Goal: Task Accomplishment & Management: Use online tool/utility

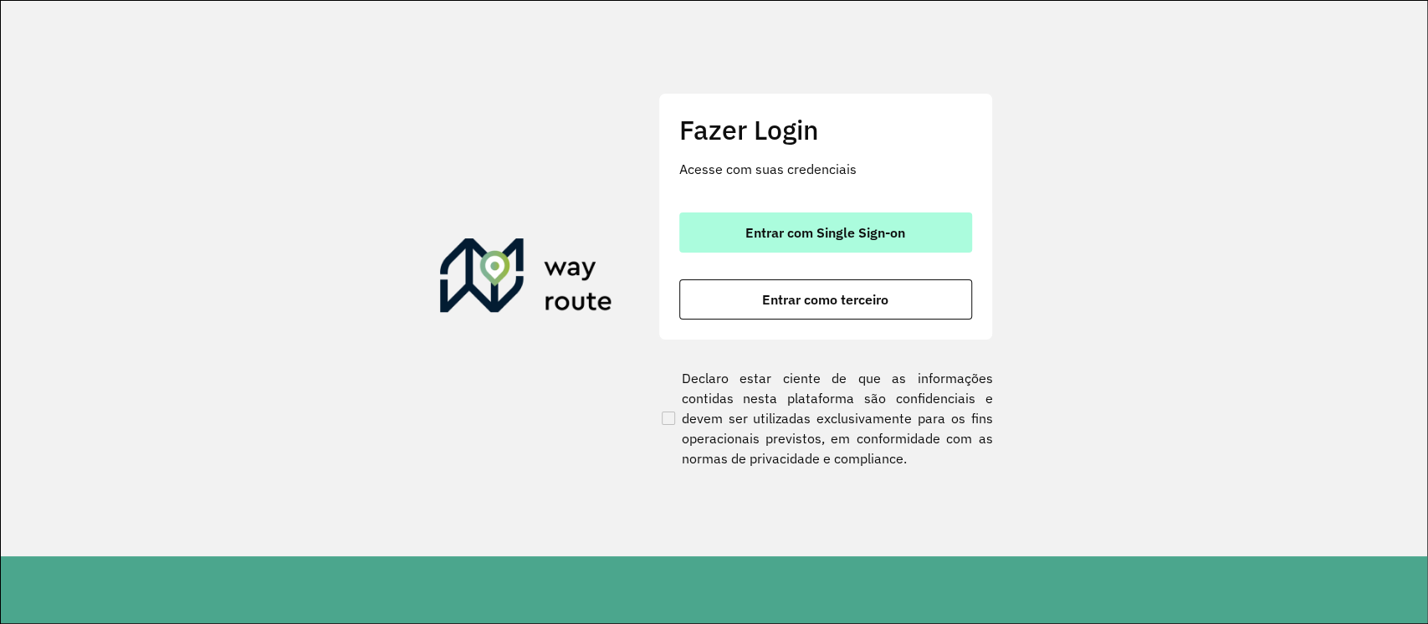
click at [797, 239] on span "Entrar com Single Sign-on" at bounding box center [826, 232] width 160 height 13
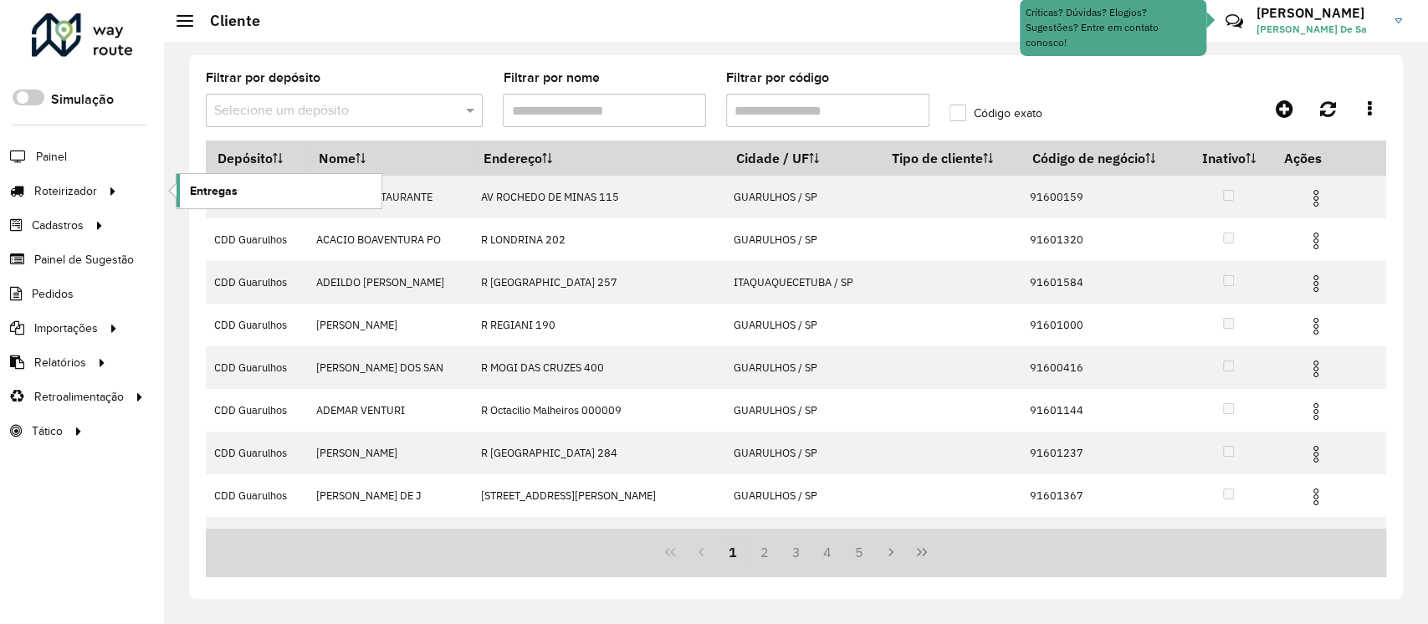
click at [214, 194] on span "Entregas" at bounding box center [214, 191] width 48 height 18
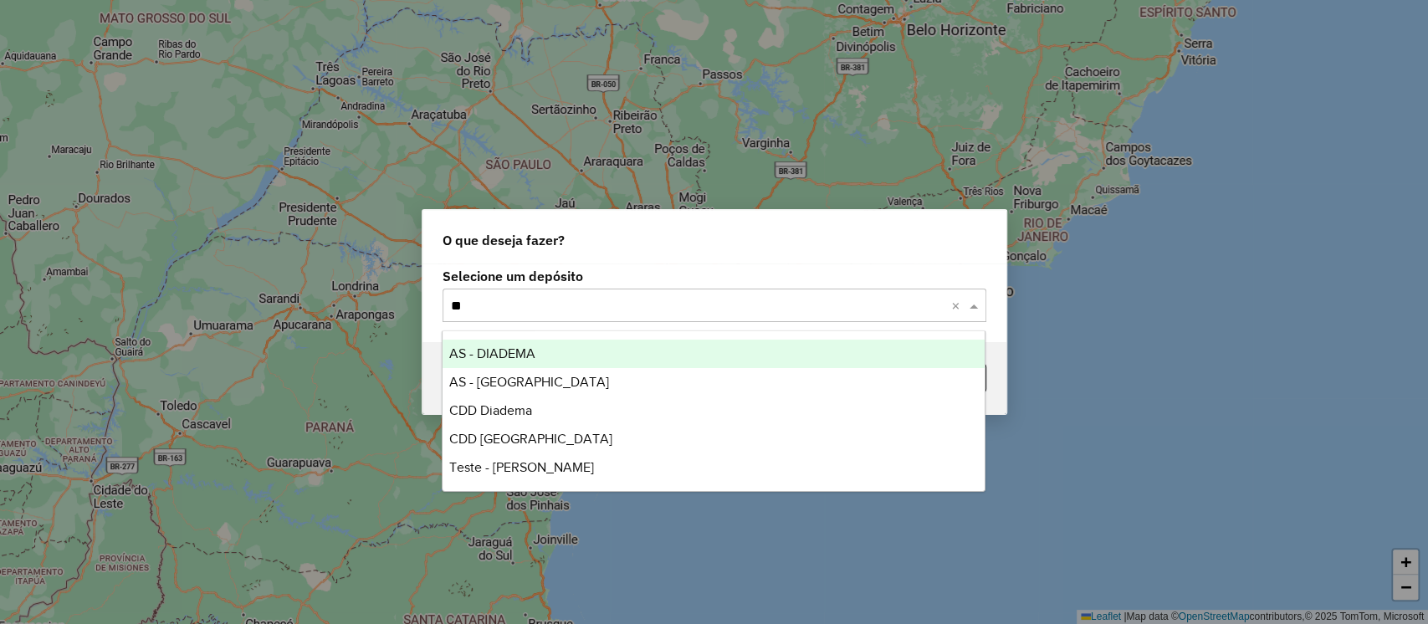
type input "***"
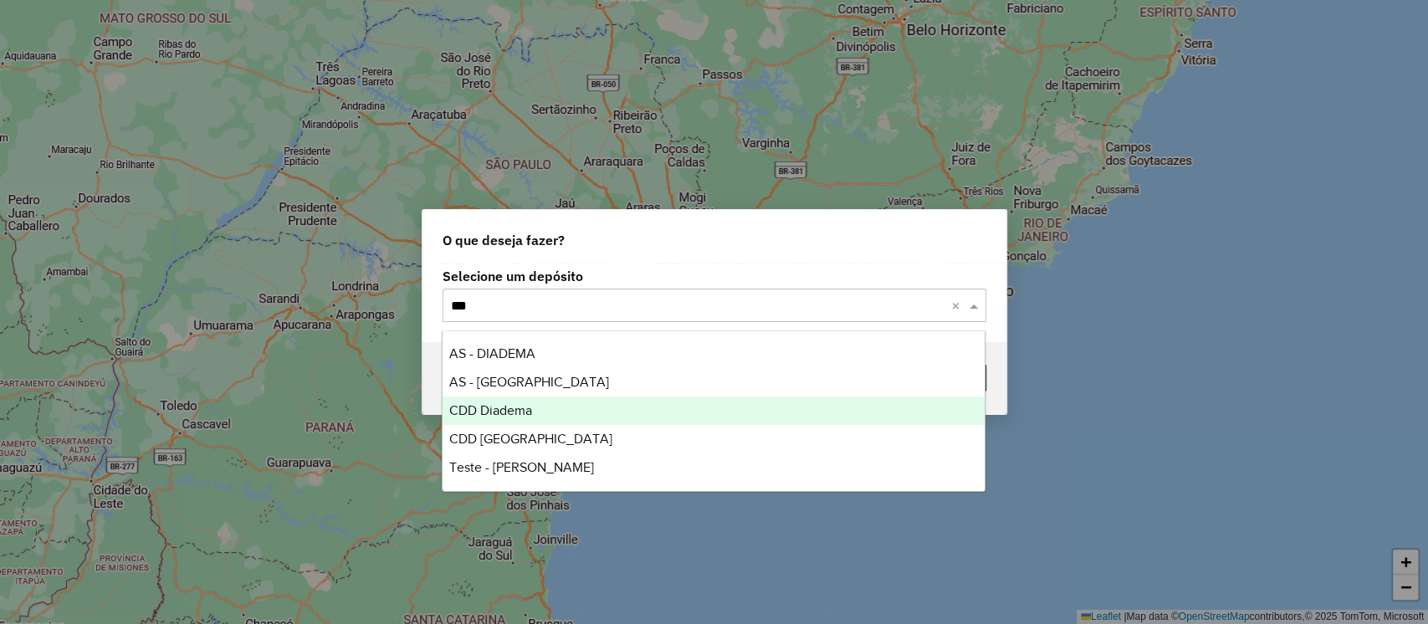
click at [532, 413] on span "CDD Diadema" at bounding box center [490, 410] width 83 height 14
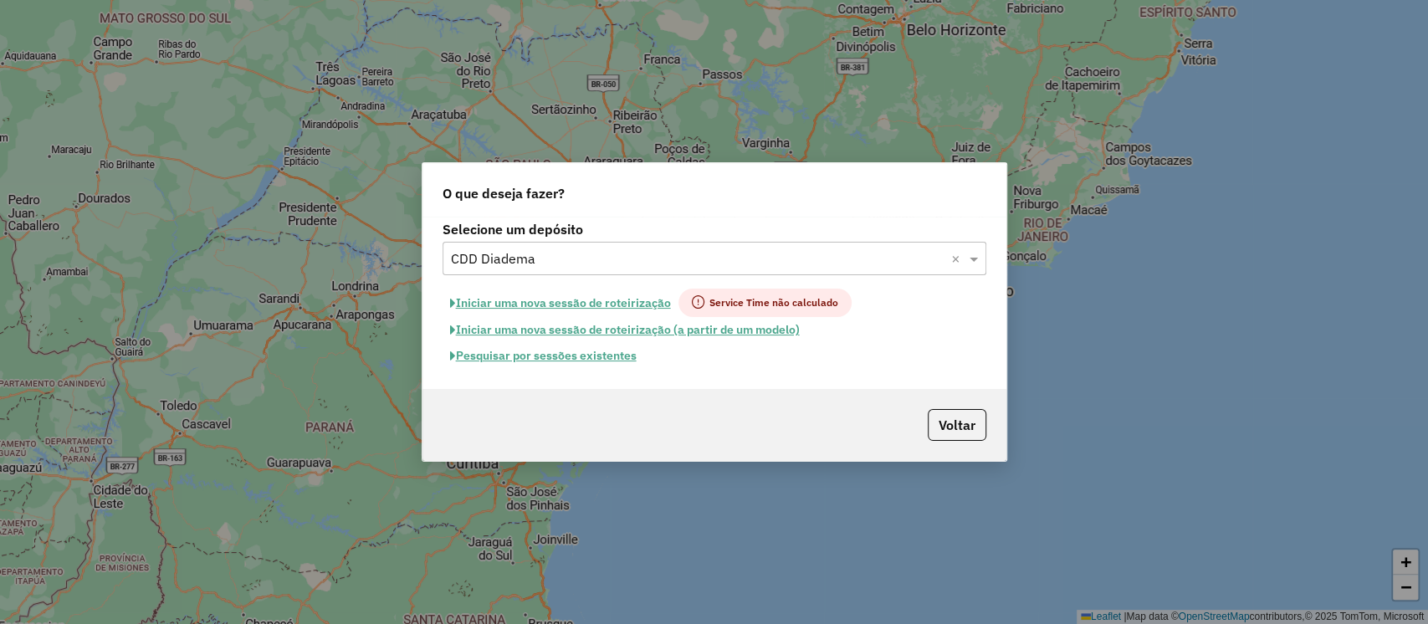
click at [560, 361] on button "Pesquisar por sessões existentes" at bounding box center [544, 356] width 202 height 26
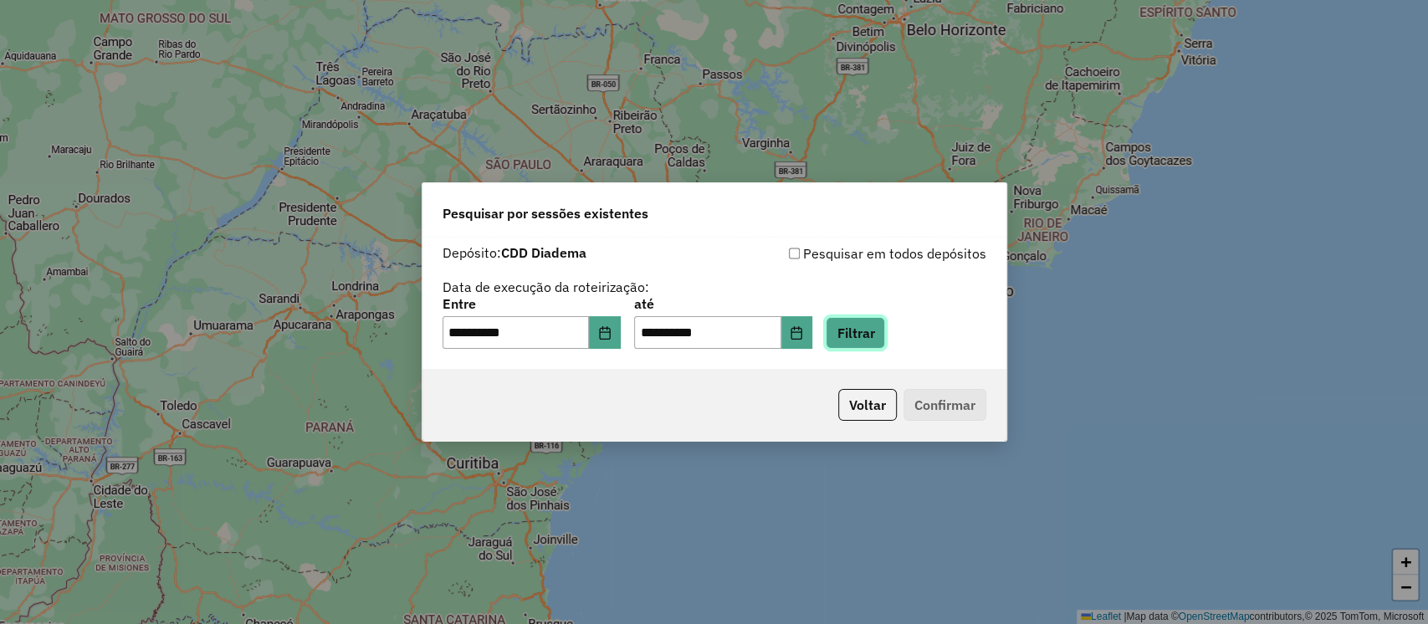
click at [875, 344] on button "Filtrar" at bounding box center [855, 333] width 59 height 32
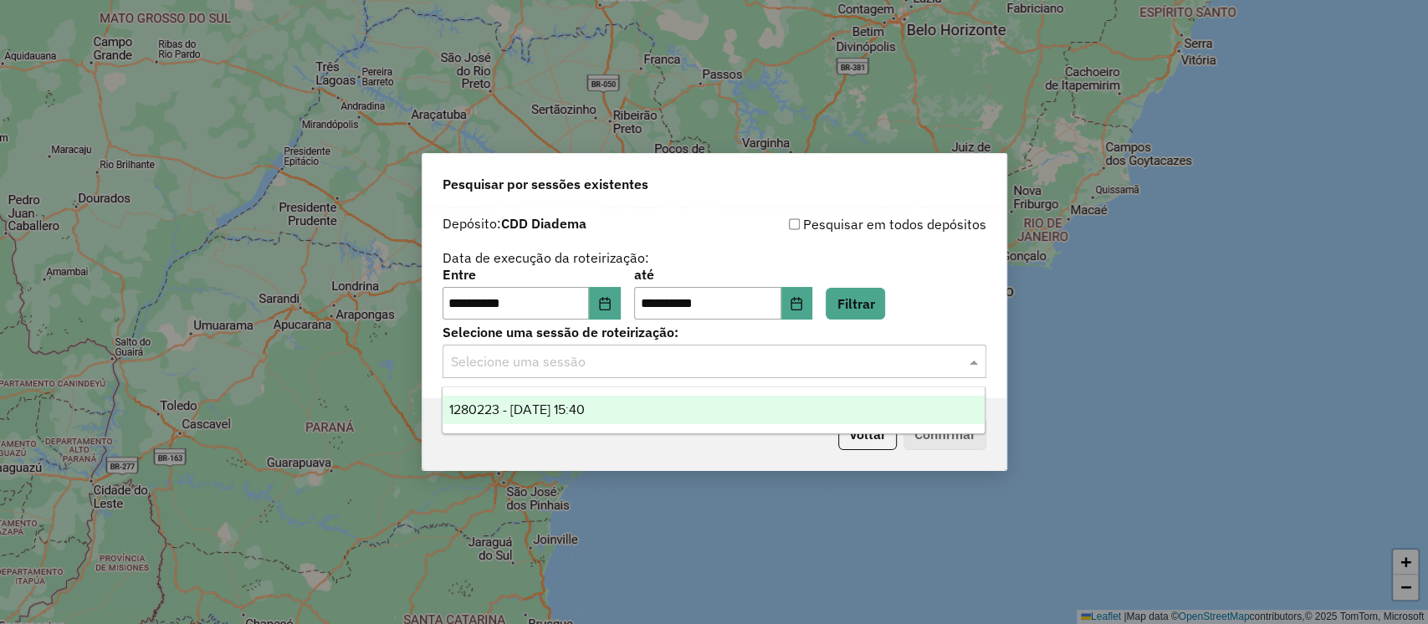
click at [573, 364] on input "text" at bounding box center [698, 362] width 494 height 20
click at [585, 409] on span "1280223 - 22/09/2025 15:40" at bounding box center [517, 410] width 136 height 14
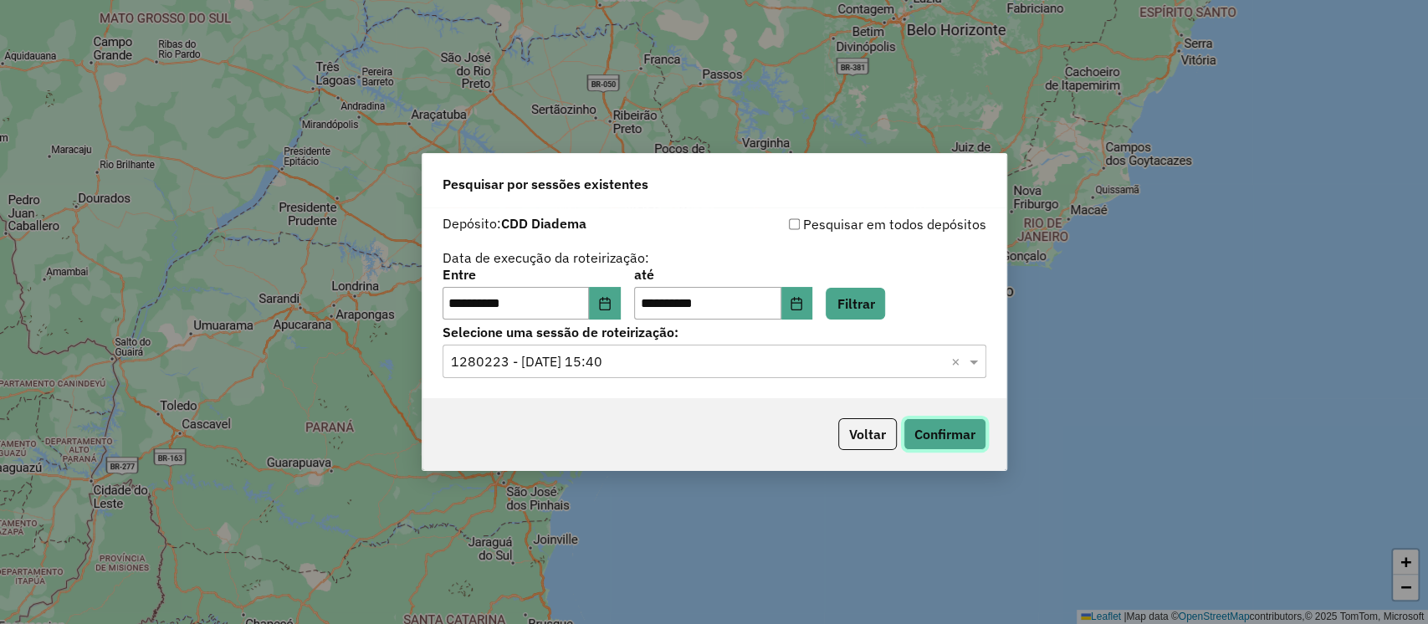
click at [957, 440] on button "Confirmar" at bounding box center [945, 434] width 83 height 32
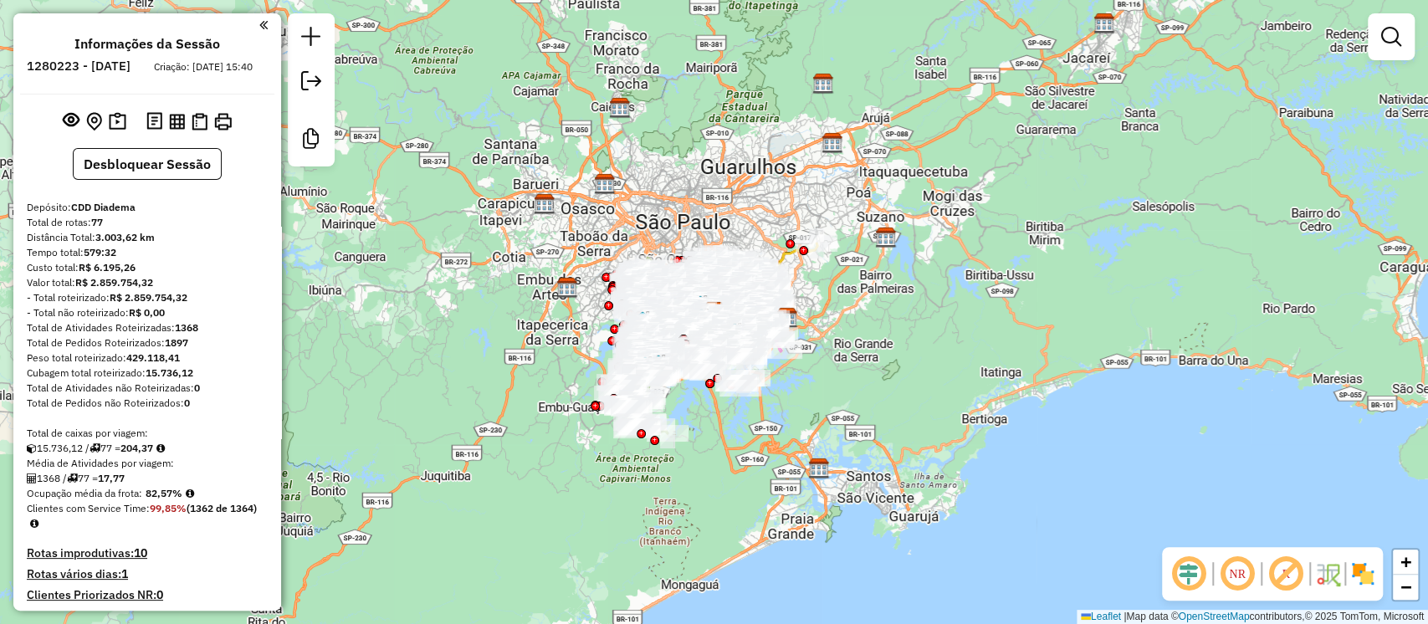
click at [1291, 577] on em at bounding box center [1286, 574] width 40 height 40
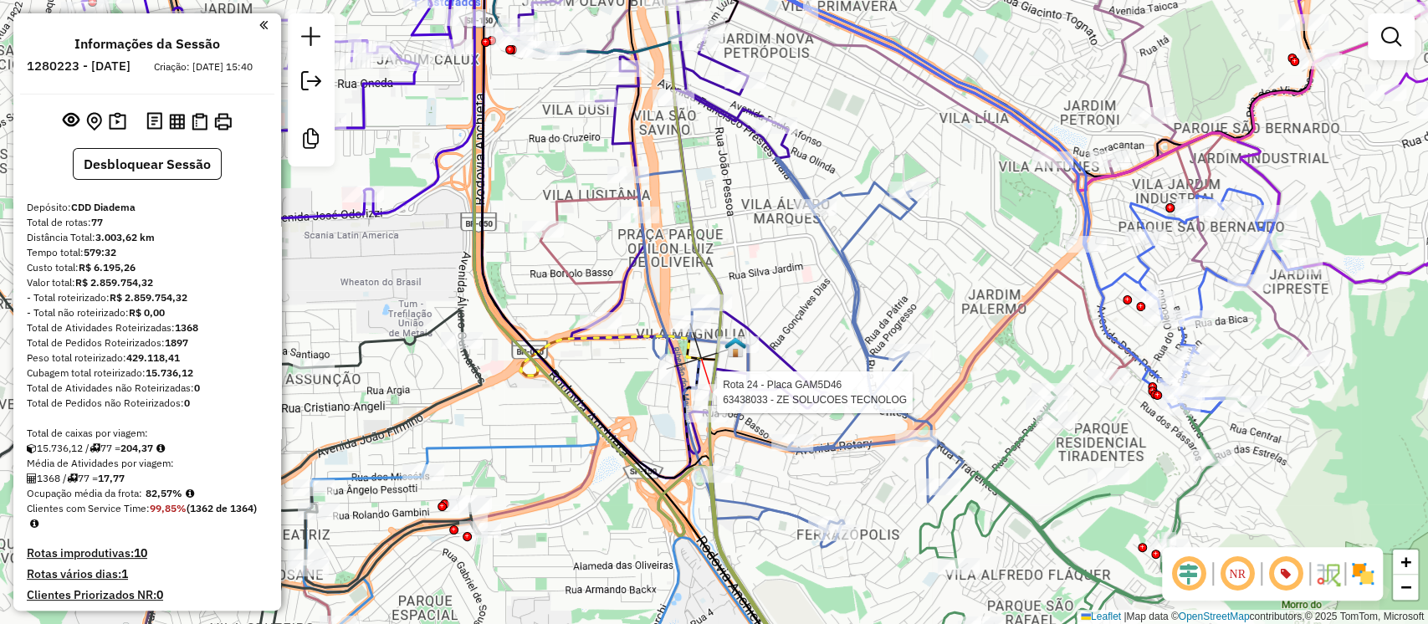
select select "**********"
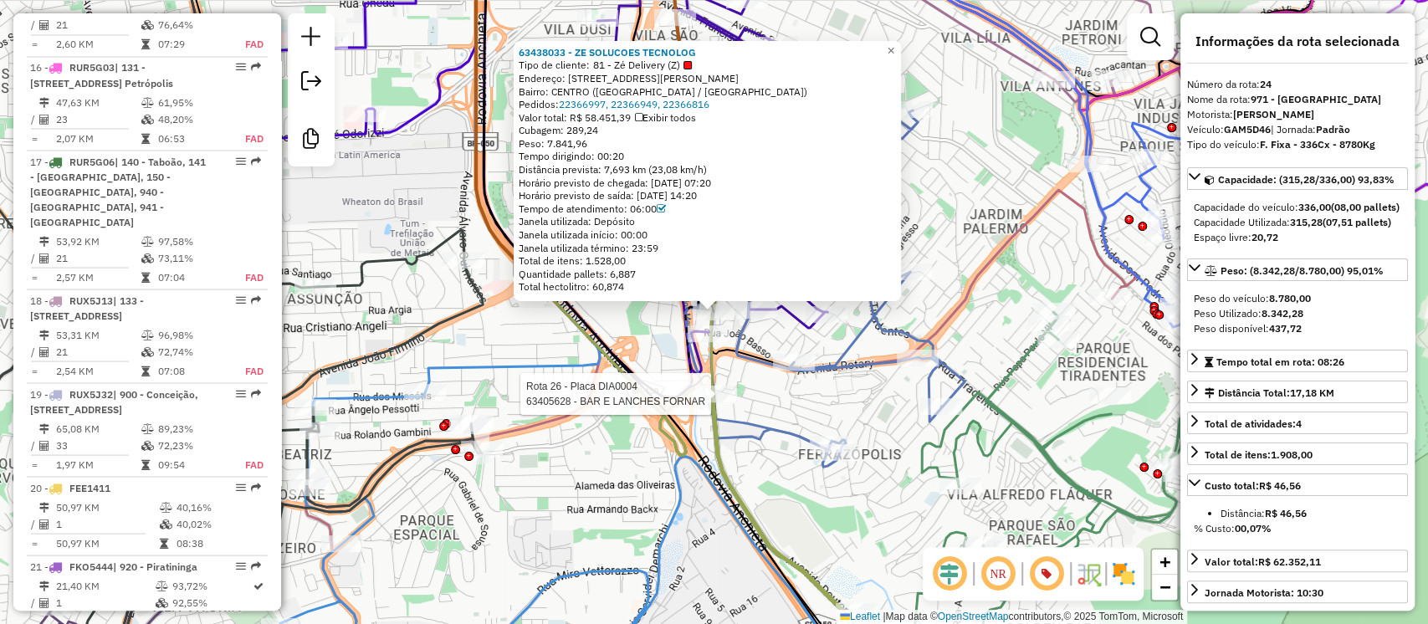
scroll to position [3200, 0]
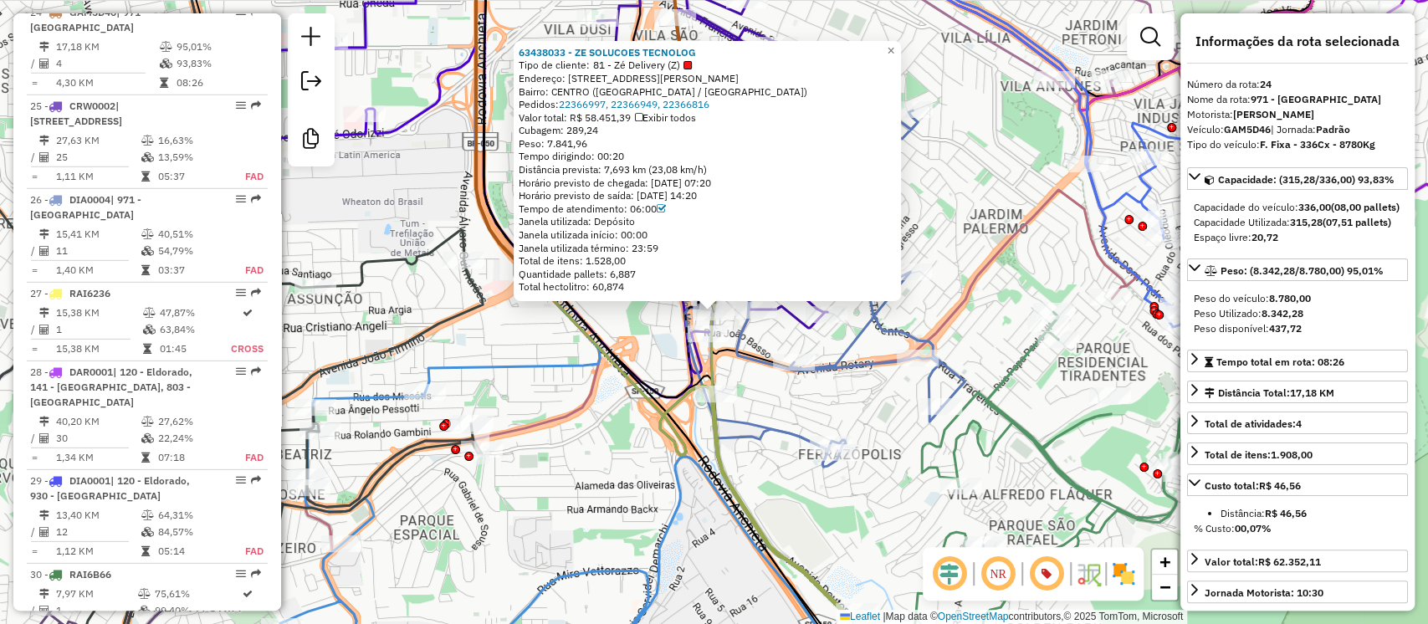
drag, startPoint x: 571, startPoint y: 76, endPoint x: 710, endPoint y: 75, distance: 138.9
click at [710, 75] on div "Endereço: [STREET_ADDRESS][PERSON_NAME]" at bounding box center [707, 78] width 377 height 13
click at [821, 531] on div "63438033 - ZE SOLUCOES TECNOLOG Tipo de cliente: 81 - Zé Delivery (Z) Endereço:…" at bounding box center [714, 312] width 1428 height 624
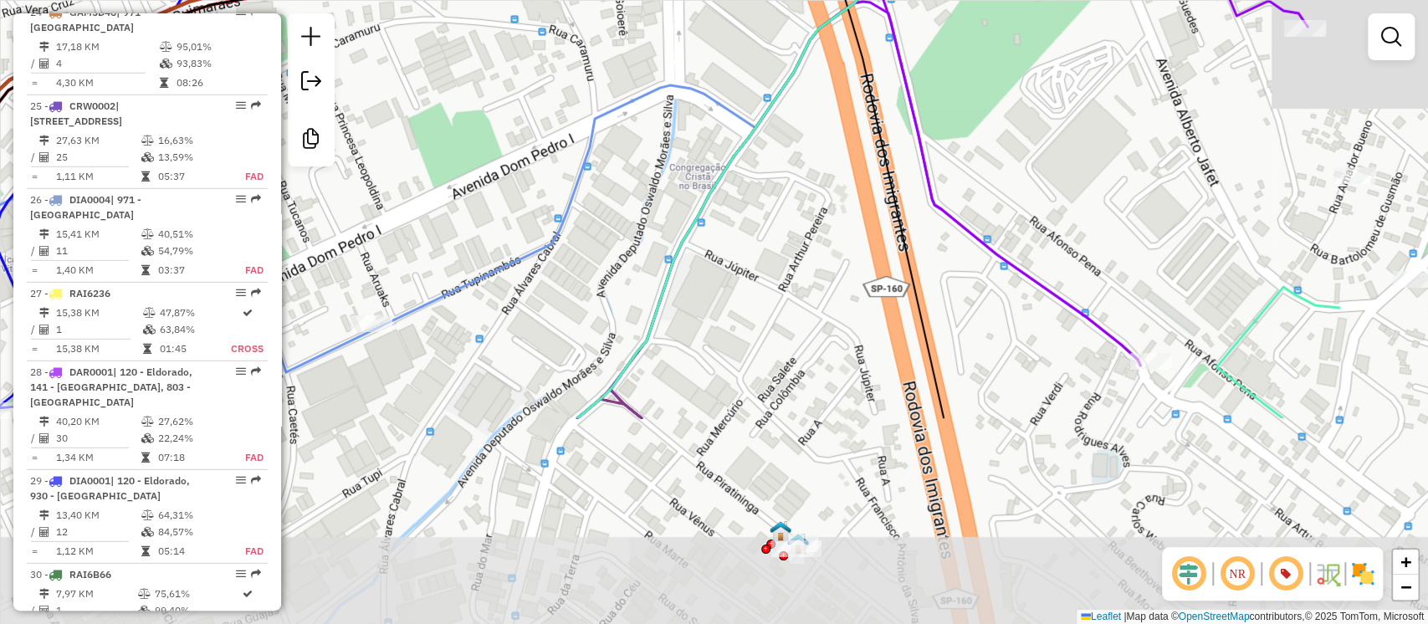
drag, startPoint x: 792, startPoint y: 496, endPoint x: 763, endPoint y: 532, distance: 46.4
click at [606, 264] on div "Janela de atendimento Grade de atendimento Capacidade Transportadoras Veículos …" at bounding box center [714, 312] width 1428 height 624
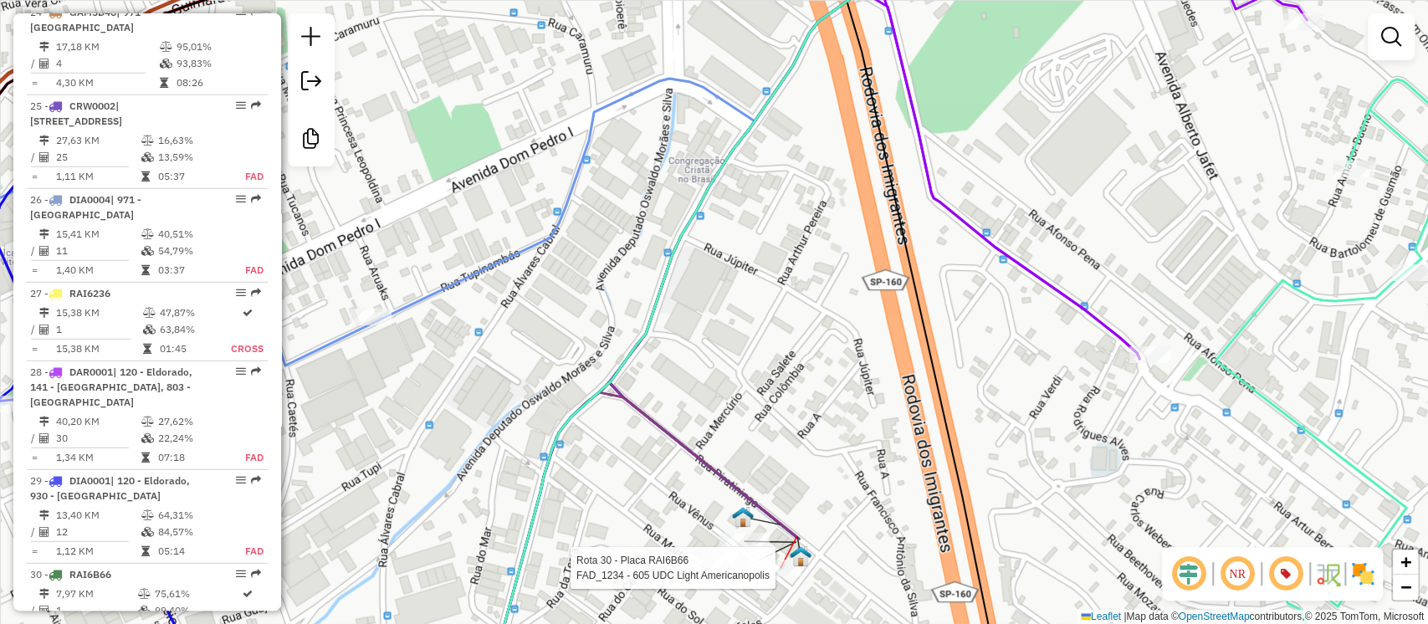
select select "**********"
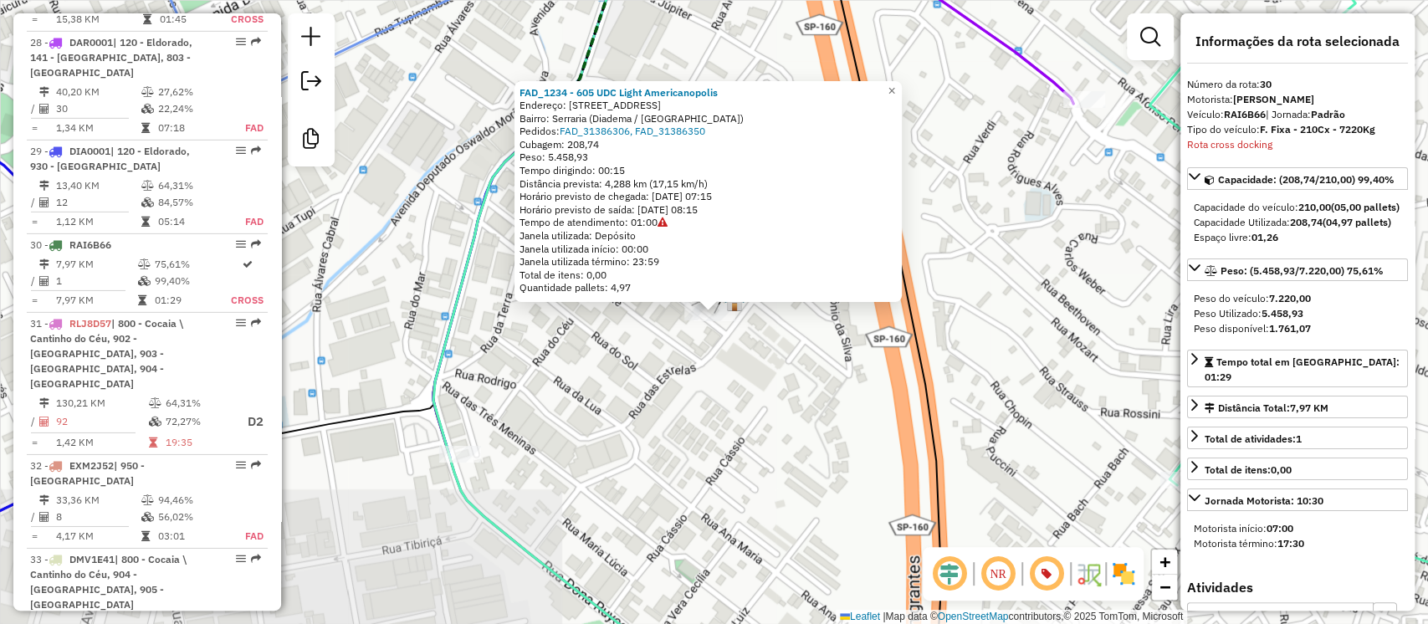
scroll to position [3747, 0]
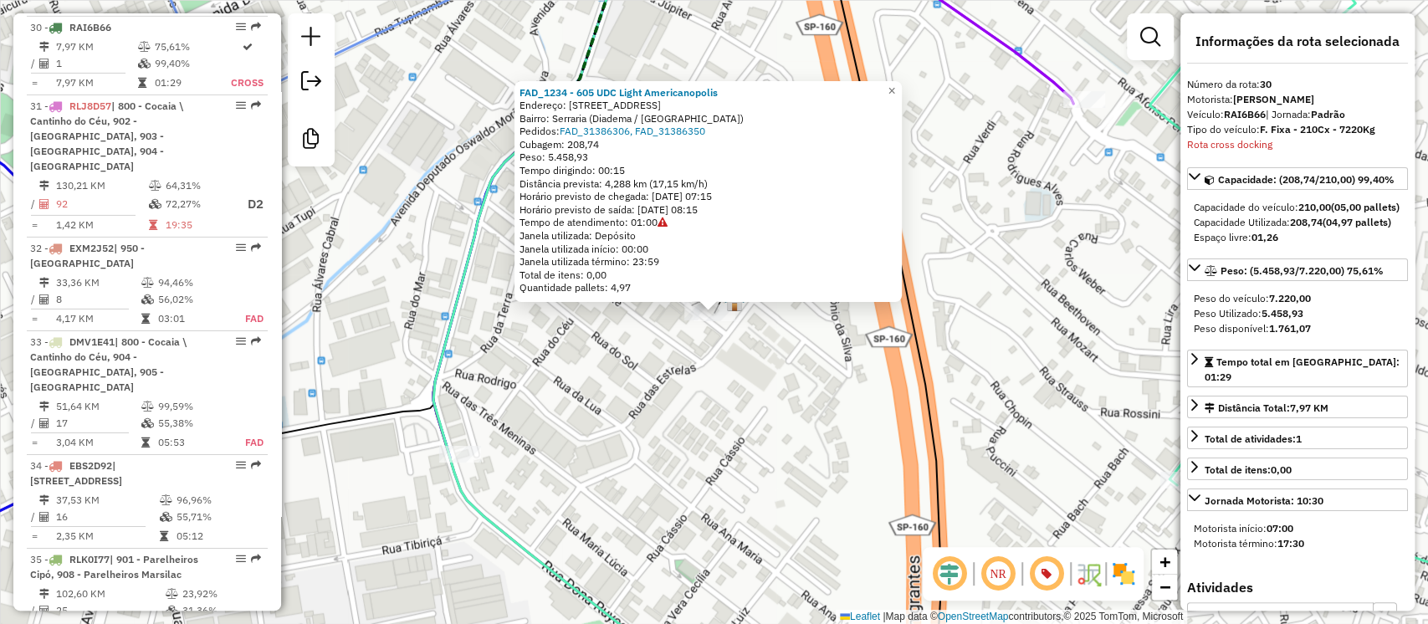
click at [647, 460] on div "FAD_1234 - 605 UDC Light Americanopolis Endereço: [STREET_ADDRESS] Pedidos: FAD…" at bounding box center [714, 312] width 1428 height 624
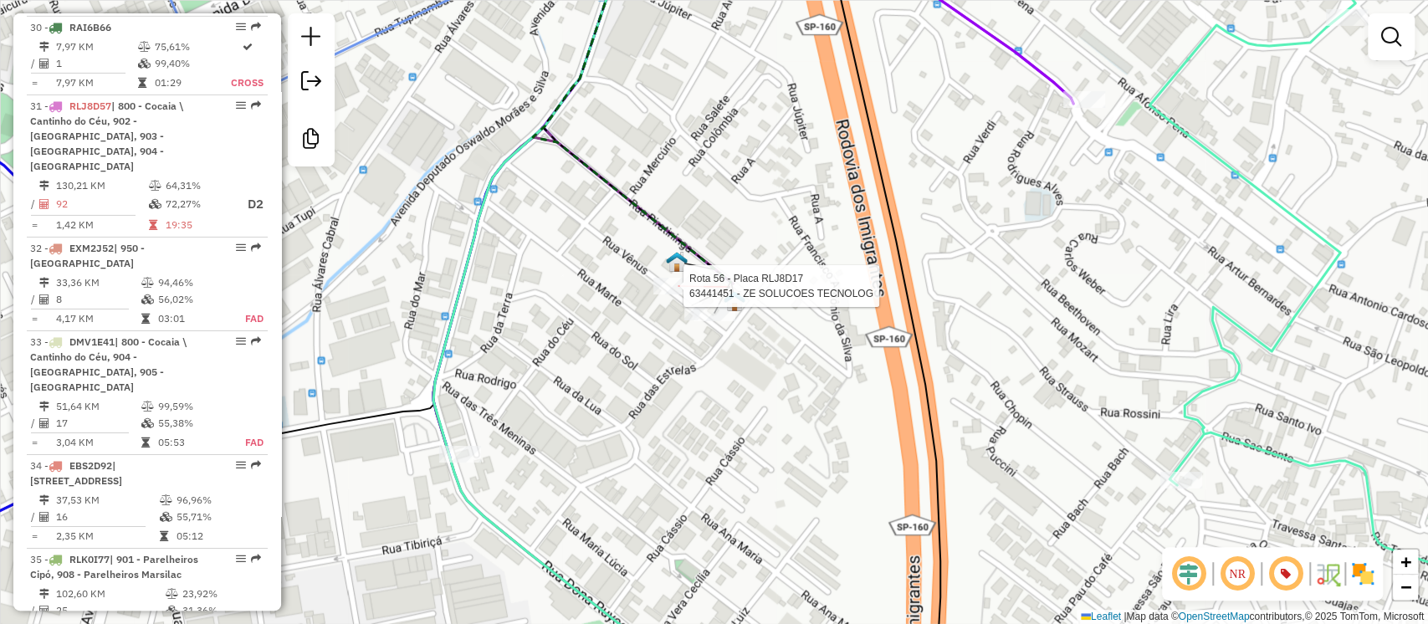
select select "**********"
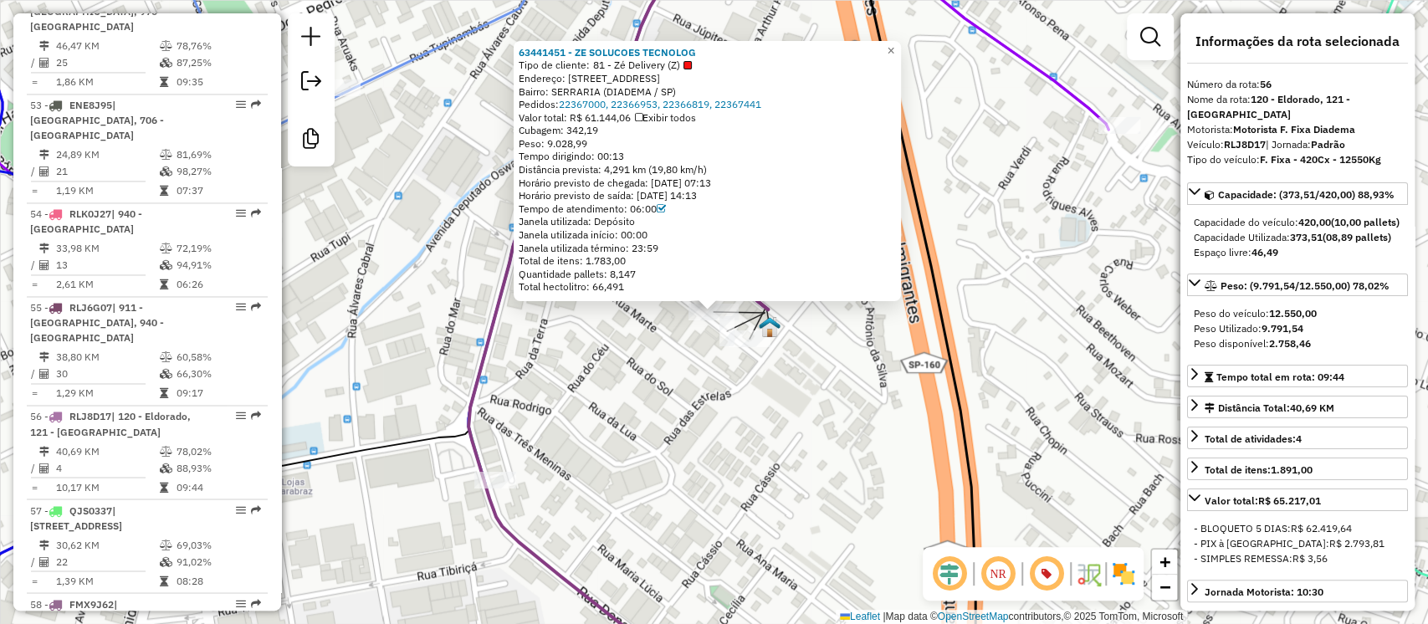
scroll to position [6259, 0]
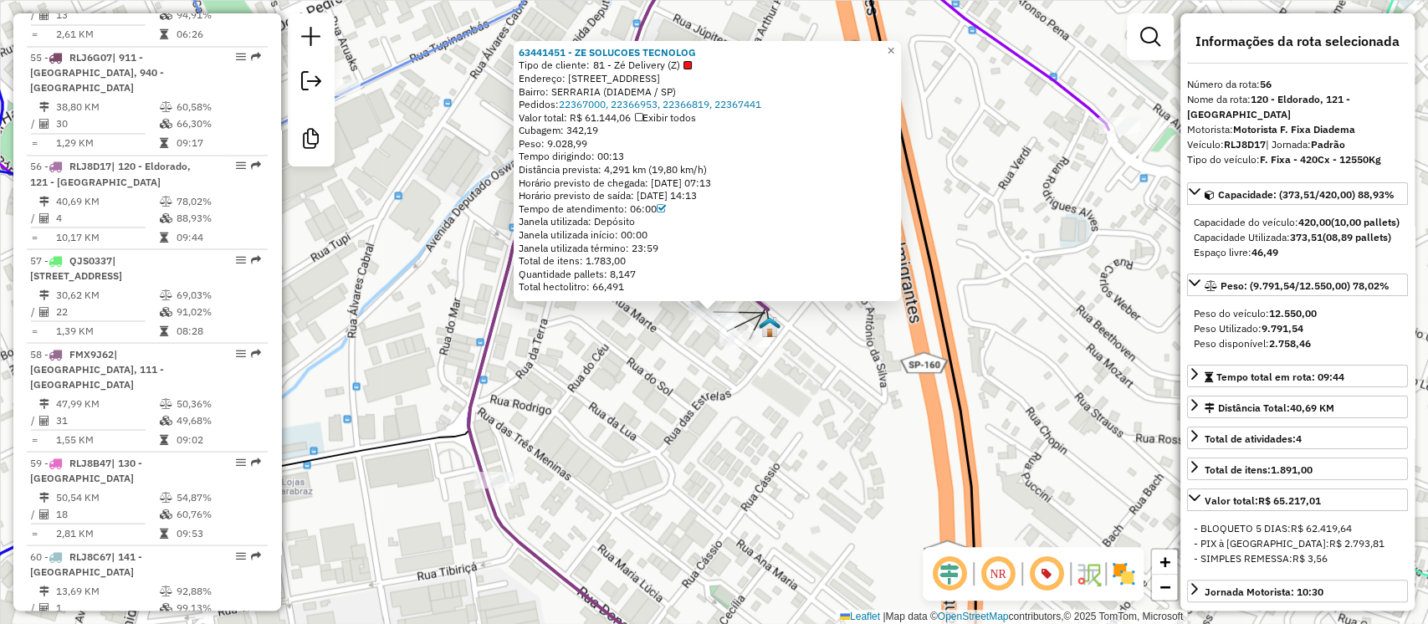
drag, startPoint x: 570, startPoint y: 74, endPoint x: 683, endPoint y: 90, distance: 114.2
click at [688, 79] on div "Endereço: [STREET_ADDRESS]" at bounding box center [707, 78] width 377 height 13
copy div "[STREET_ADDRESS]"
drag, startPoint x: 703, startPoint y: 384, endPoint x: 653, endPoint y: 303, distance: 95.4
click at [703, 384] on div "63441451 - ZE SOLUCOES TECNOLOG Tipo de cliente: 81 - Zé Delivery (Z) Endereço:…" at bounding box center [714, 312] width 1428 height 624
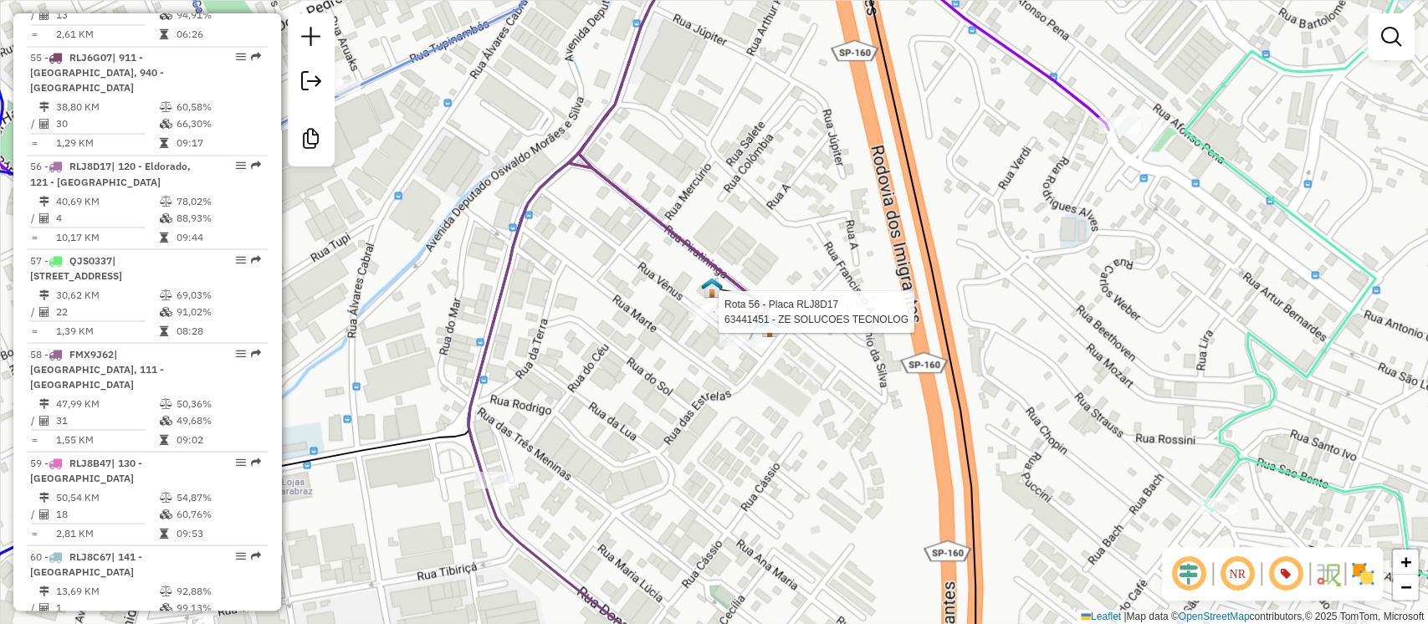
select select "**********"
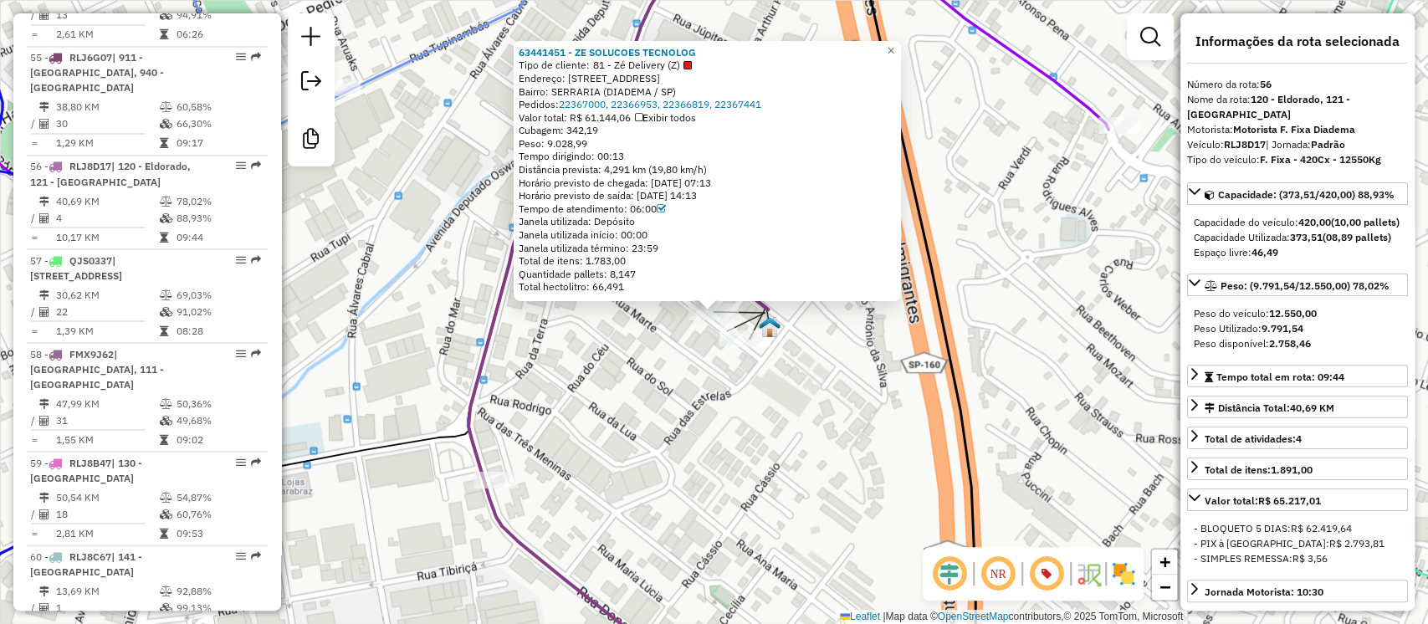
drag, startPoint x: 572, startPoint y: 78, endPoint x: 705, endPoint y: 81, distance: 132.3
click at [699, 79] on div "Endereço: [STREET_ADDRESS]" at bounding box center [707, 78] width 377 height 13
copy div "[STREET_ADDRESS]"
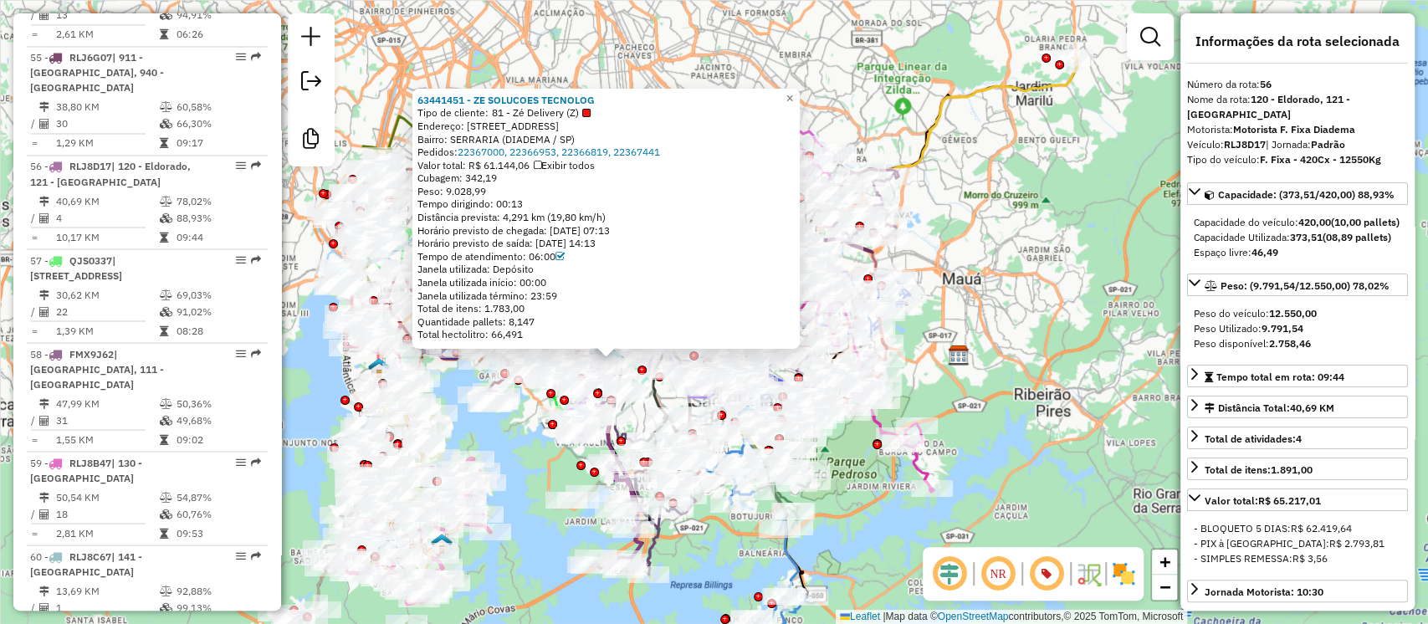
click at [854, 519] on div "63441451 - ZE SOLUCOES TECNOLOG Tipo de cliente: 81 - Zé Delivery (Z) Endereço:…" at bounding box center [714, 312] width 1428 height 624
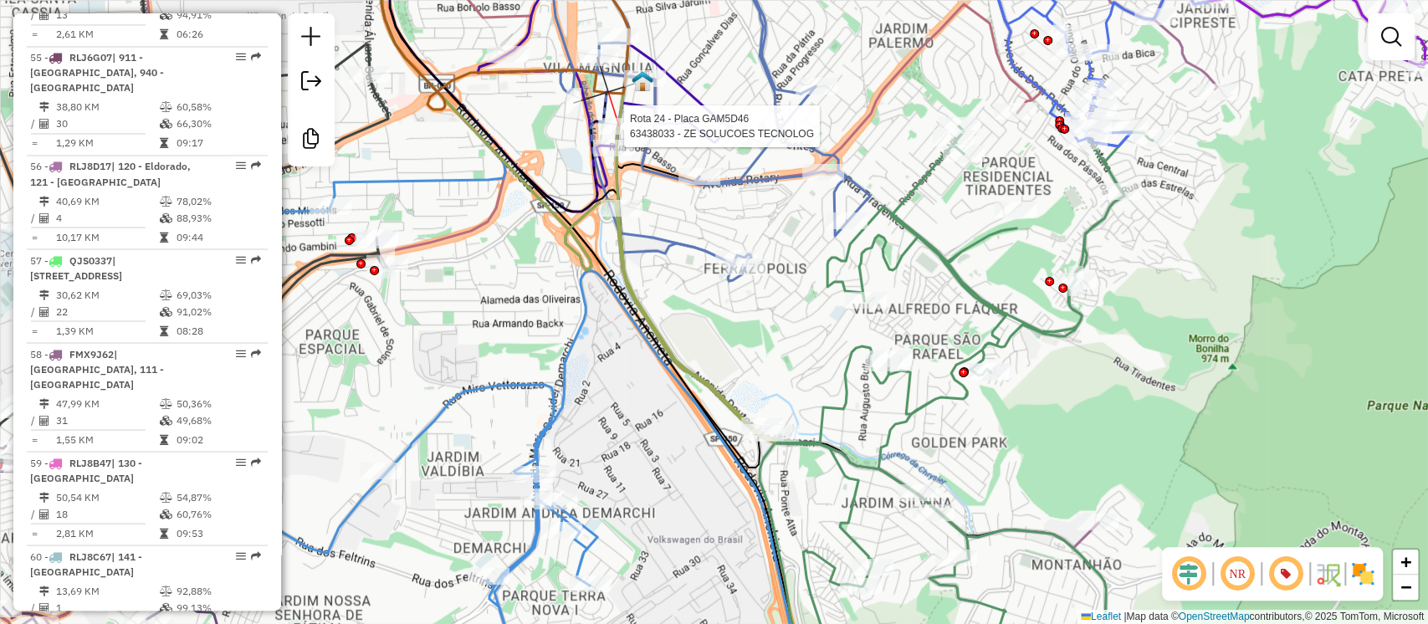
select select "**********"
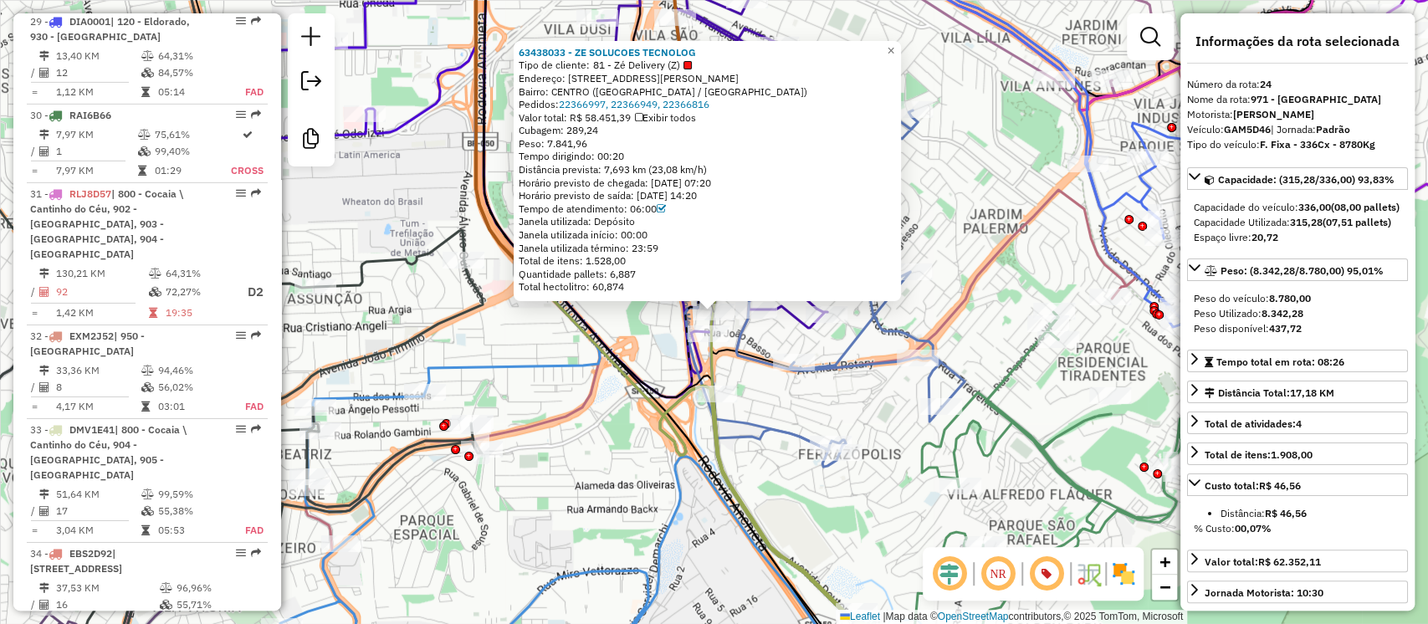
scroll to position [3200, 0]
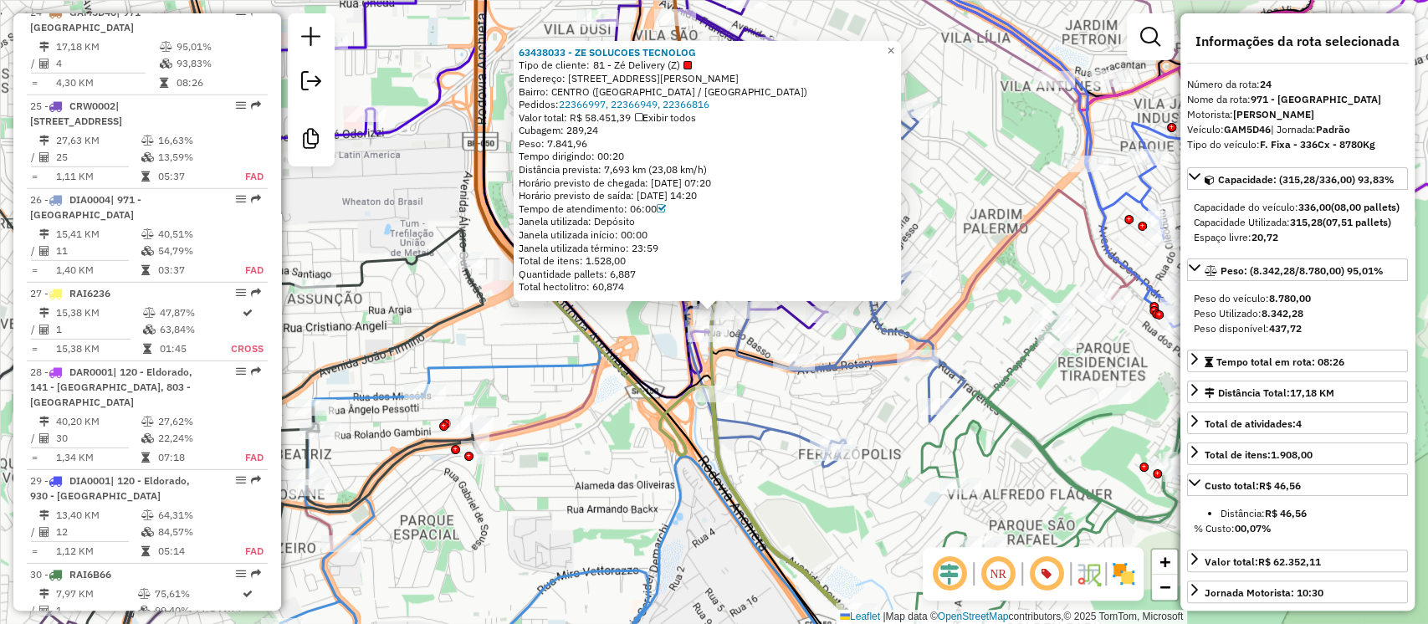
drag, startPoint x: 571, startPoint y: 79, endPoint x: 725, endPoint y: 88, distance: 154.2
click at [700, 78] on div "Endereço: [STREET_ADDRESS][PERSON_NAME]" at bounding box center [707, 78] width 377 height 13
copy div "RUA [PERSON_NAME] 70"
